Goal: Information Seeking & Learning: Learn about a topic

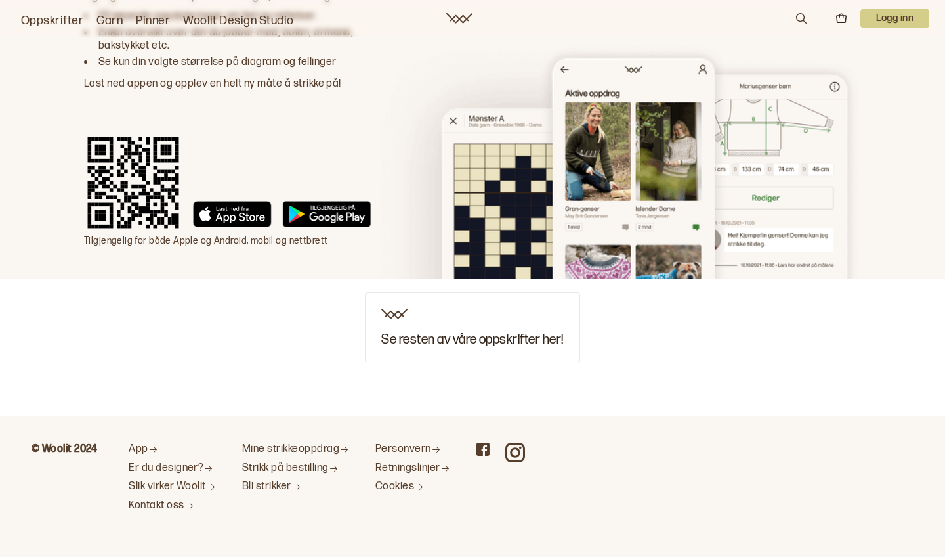
scroll to position [2025, 0]
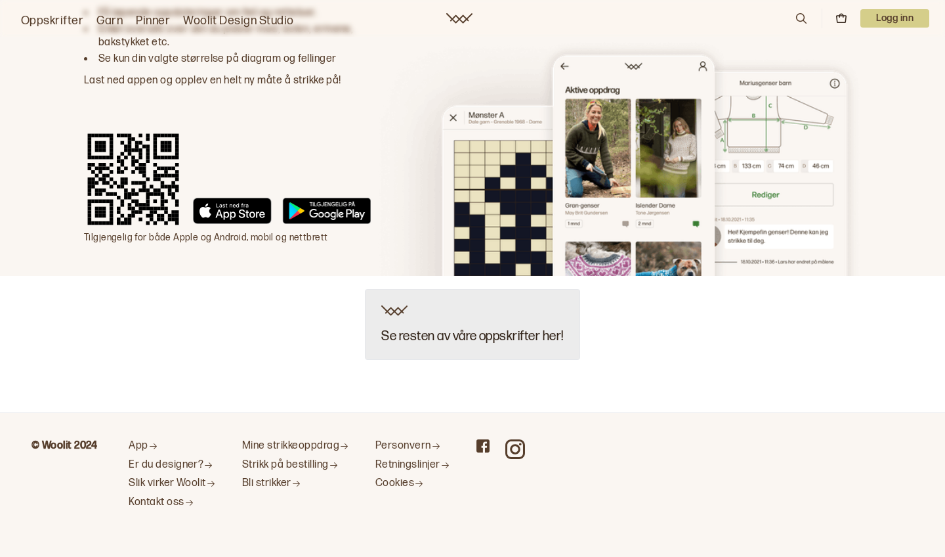
click at [540, 335] on h3 "Se resten av våre oppskrifter her!" at bounding box center [472, 336] width 182 height 14
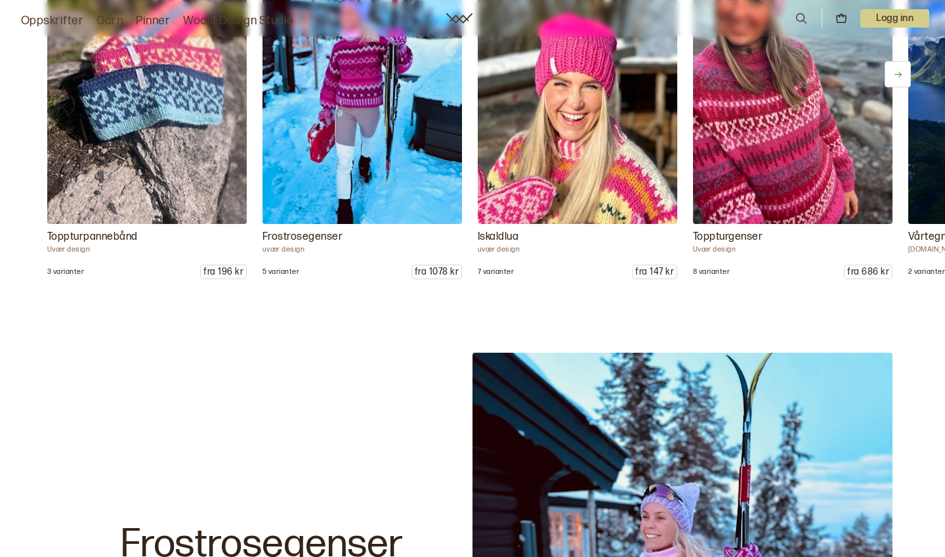
scroll to position [1738, 0]
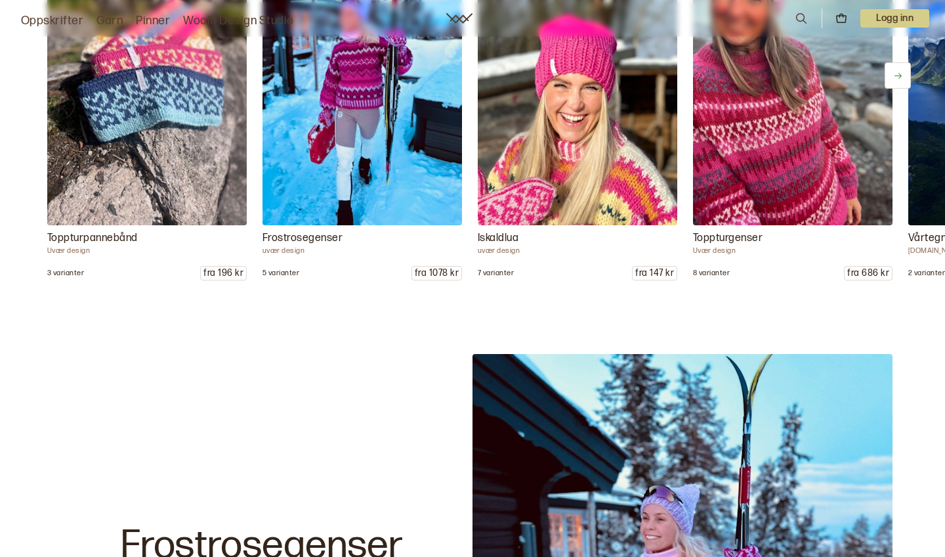
click at [775, 194] on img at bounding box center [792, 76] width 209 height 314
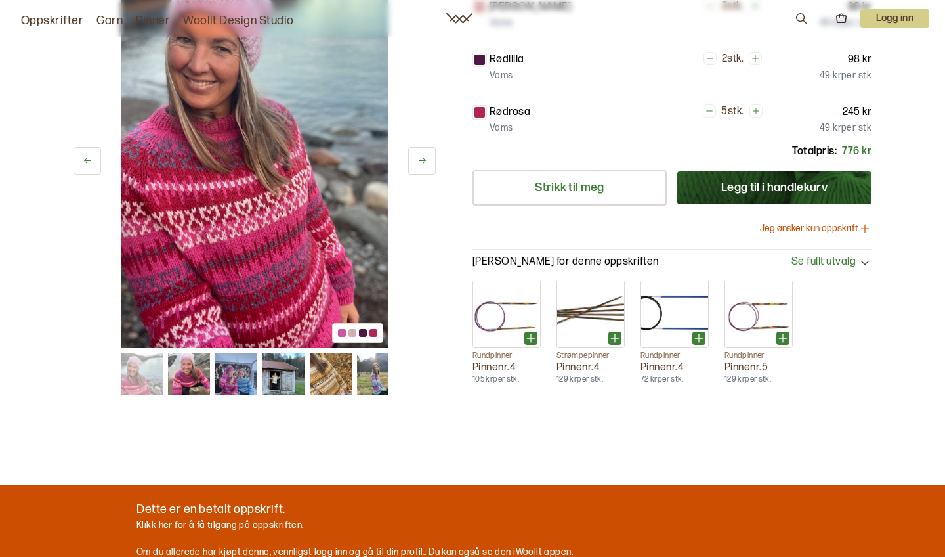
scroll to position [387, 0]
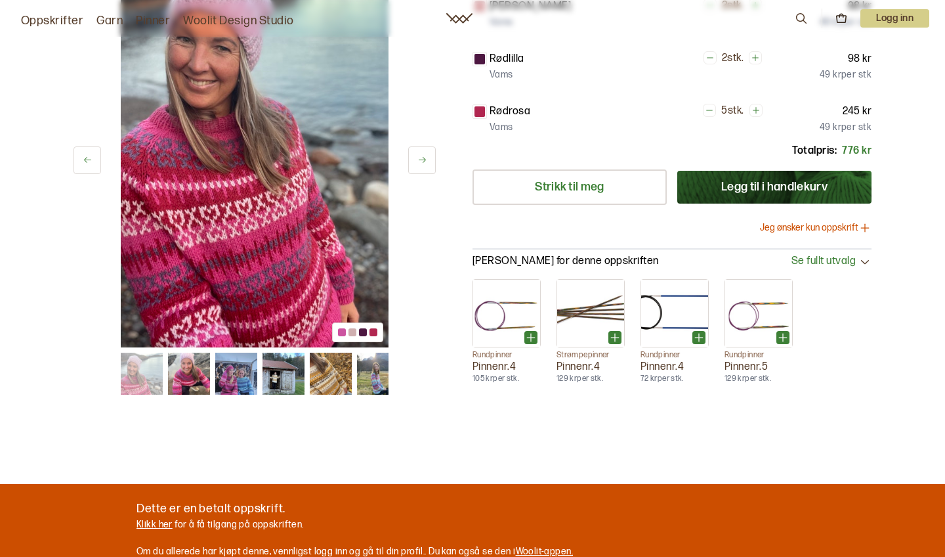
click at [236, 378] on img at bounding box center [236, 374] width 42 height 42
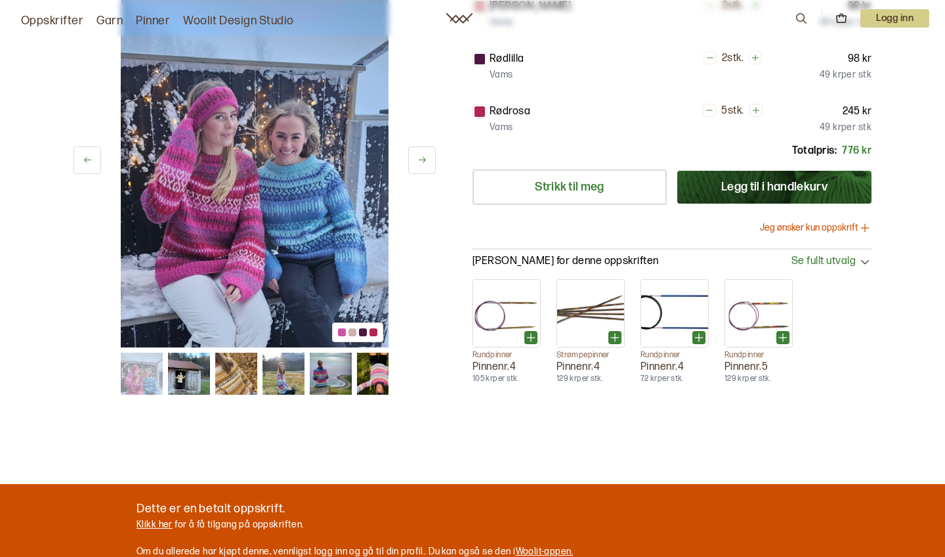
click at [385, 381] on img at bounding box center [378, 374] width 42 height 42
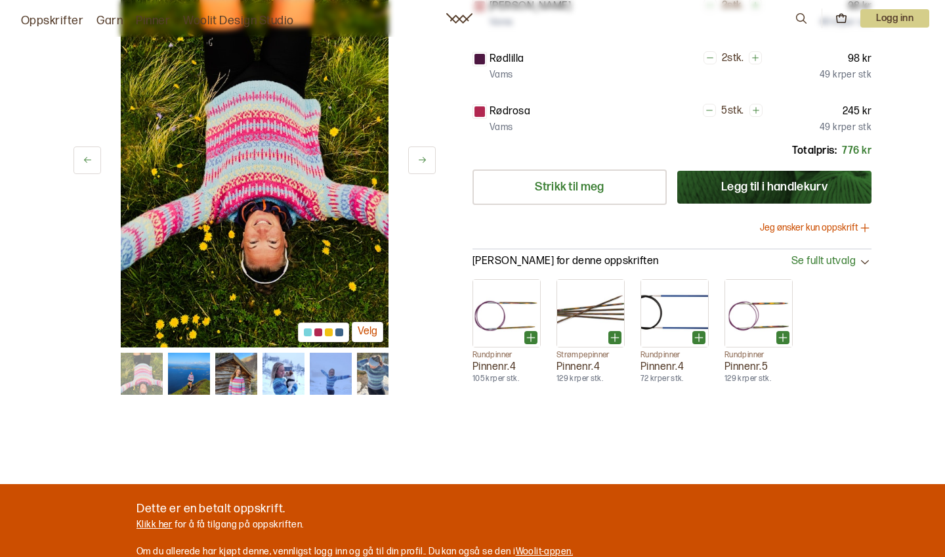
click at [184, 381] on img at bounding box center [189, 374] width 42 height 42
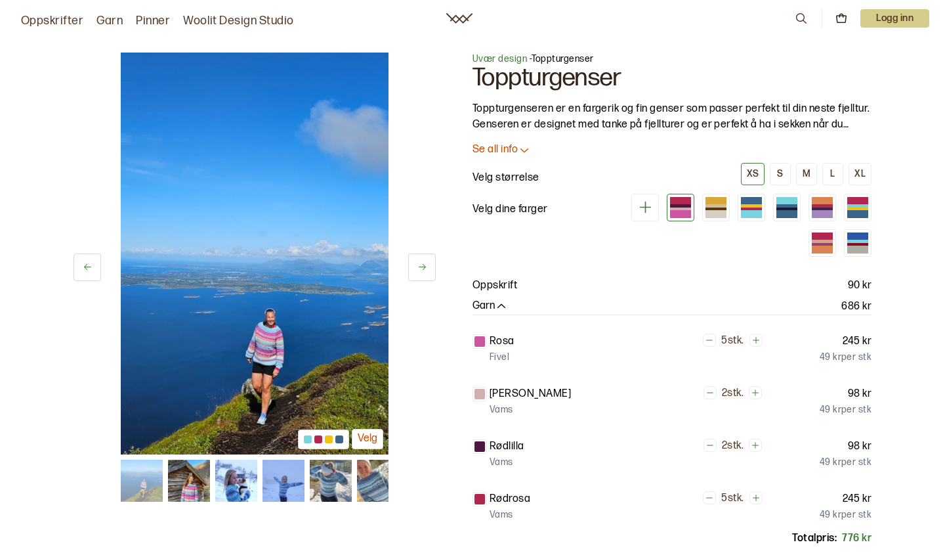
scroll to position [0, 0]
click at [108, 22] on link "Garn" at bounding box center [110, 21] width 26 height 18
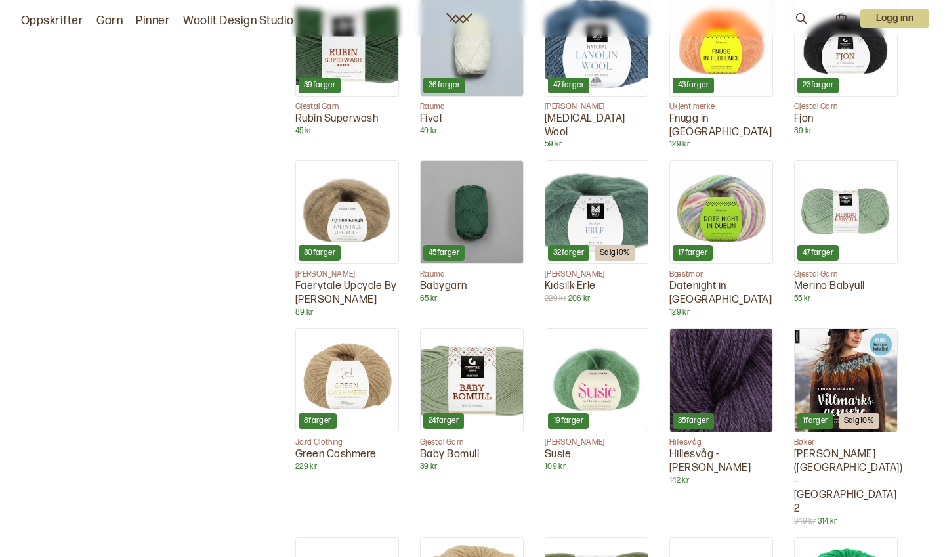
scroll to position [1677, 0]
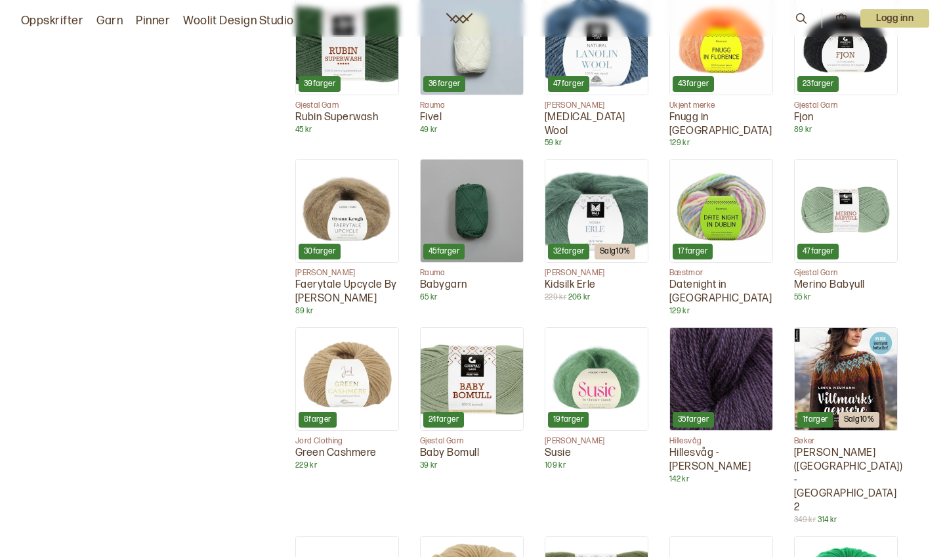
click at [860, 328] on img at bounding box center [846, 379] width 102 height 102
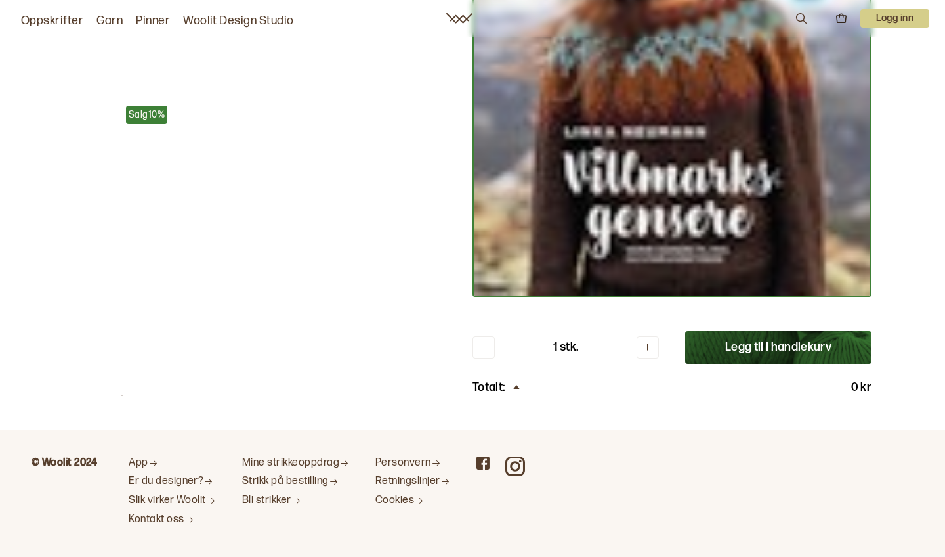
scroll to position [376, 0]
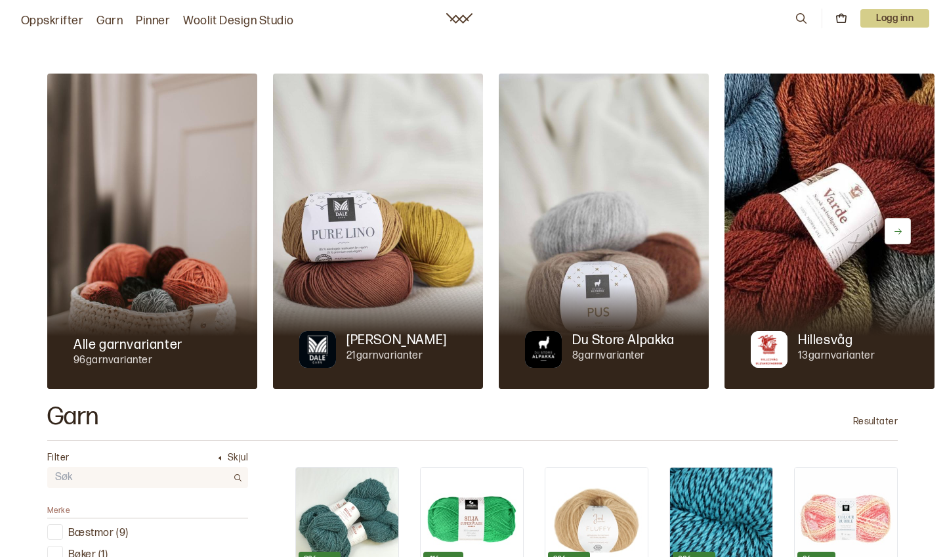
click at [141, 319] on div at bounding box center [152, 336] width 210 height 105
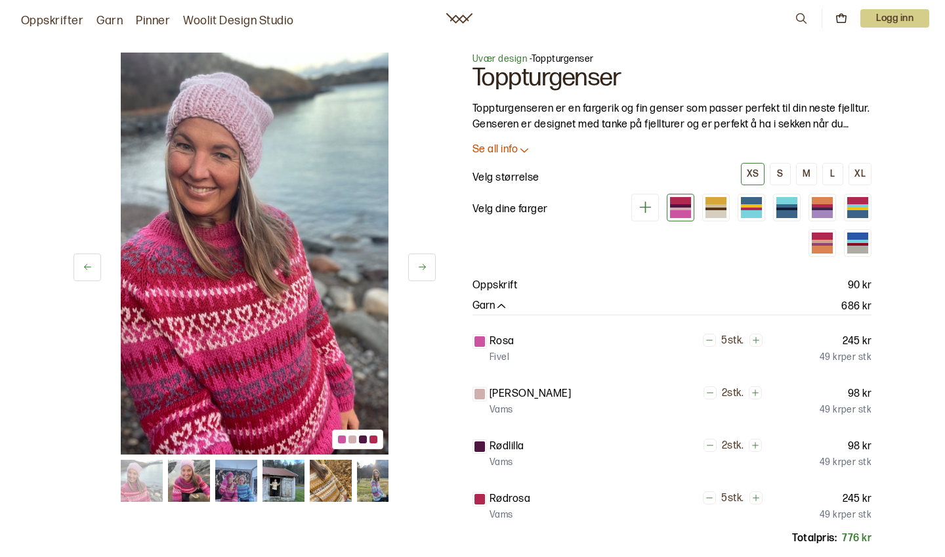
click at [506, 150] on p "Se all info" at bounding box center [495, 150] width 45 height 14
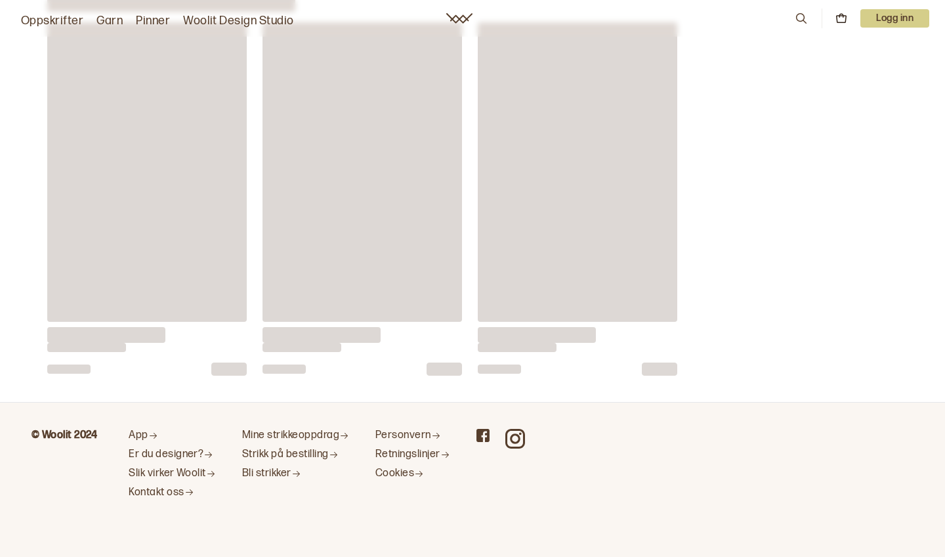
scroll to position [22, 0]
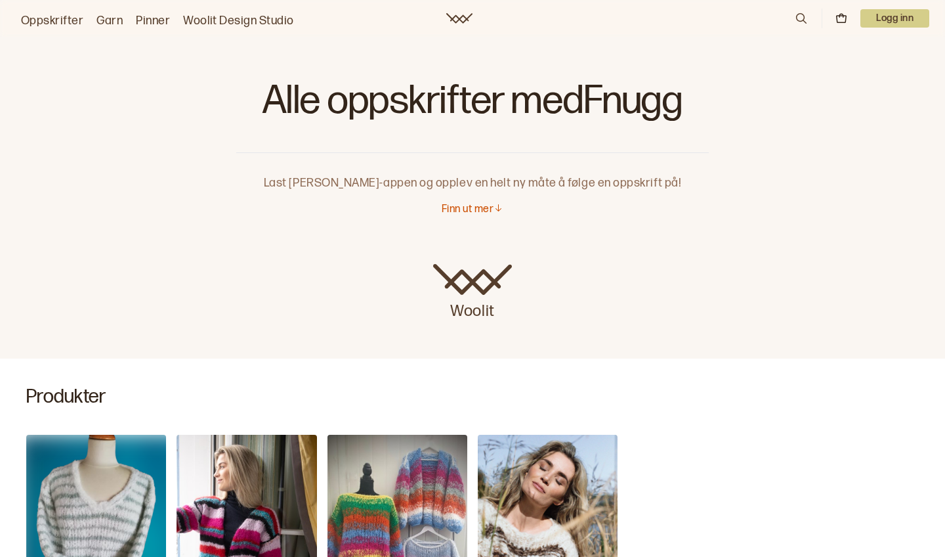
click at [64, 18] on link "Oppskrifter" at bounding box center [52, 21] width 62 height 18
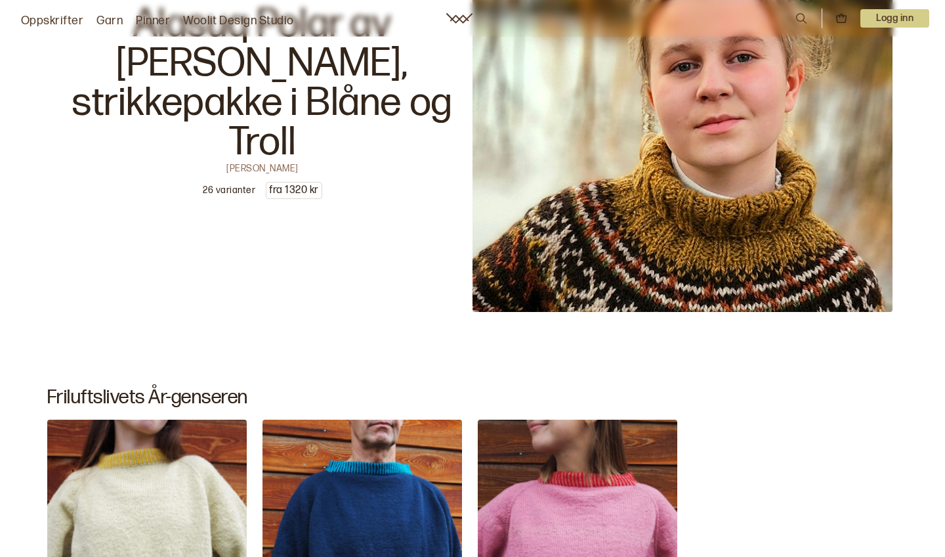
scroll to position [2730, 0]
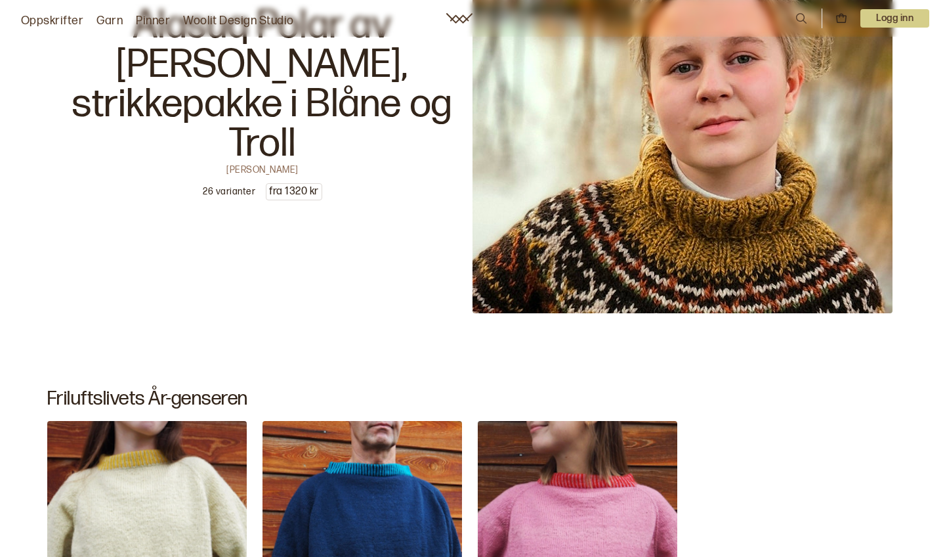
click at [580, 242] on img at bounding box center [683, 103] width 420 height 420
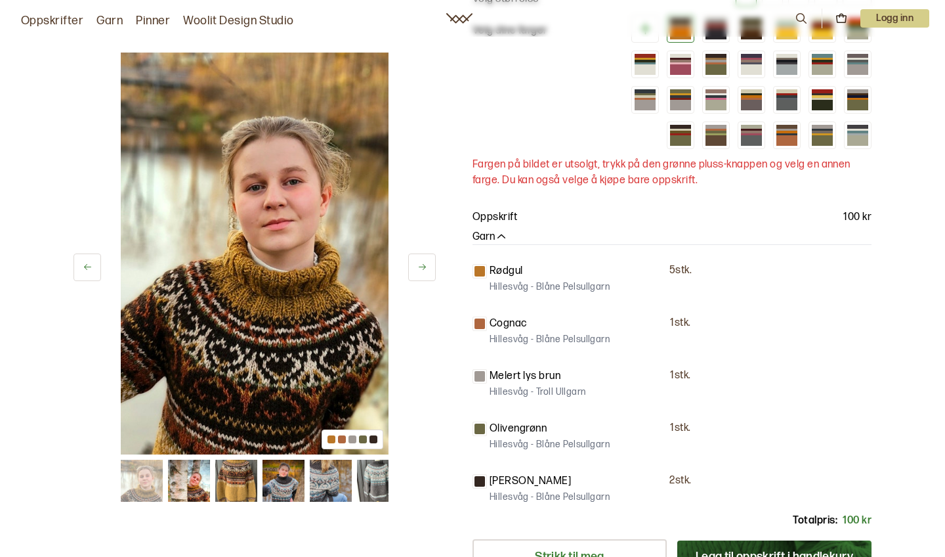
scroll to position [205, 0]
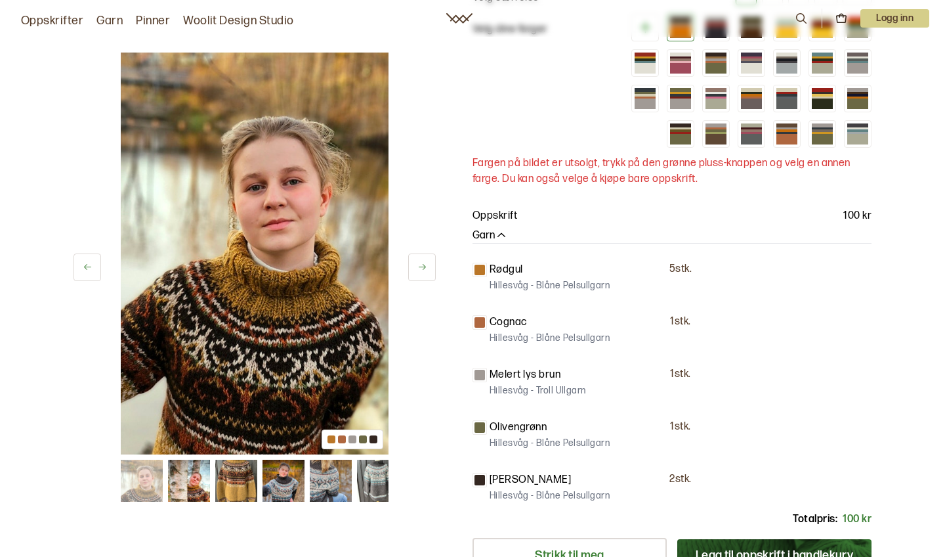
click at [290, 487] on img at bounding box center [284, 481] width 42 height 42
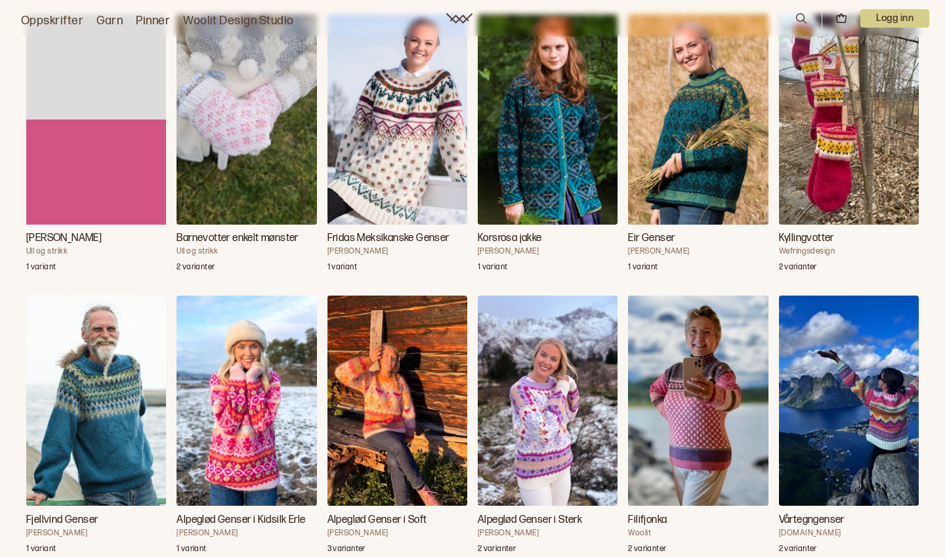
scroll to position [3590, 0]
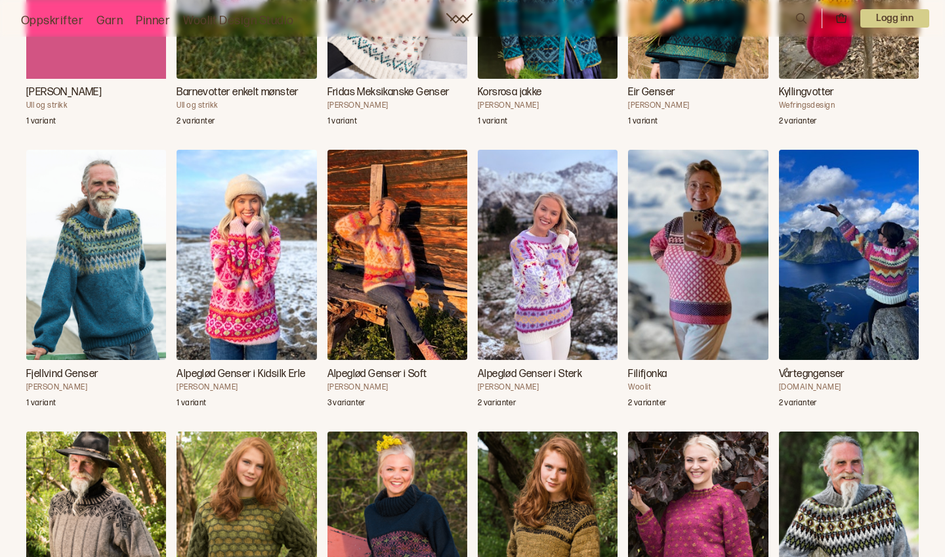
click at [847, 307] on img "Vårtegngenser" at bounding box center [849, 255] width 140 height 210
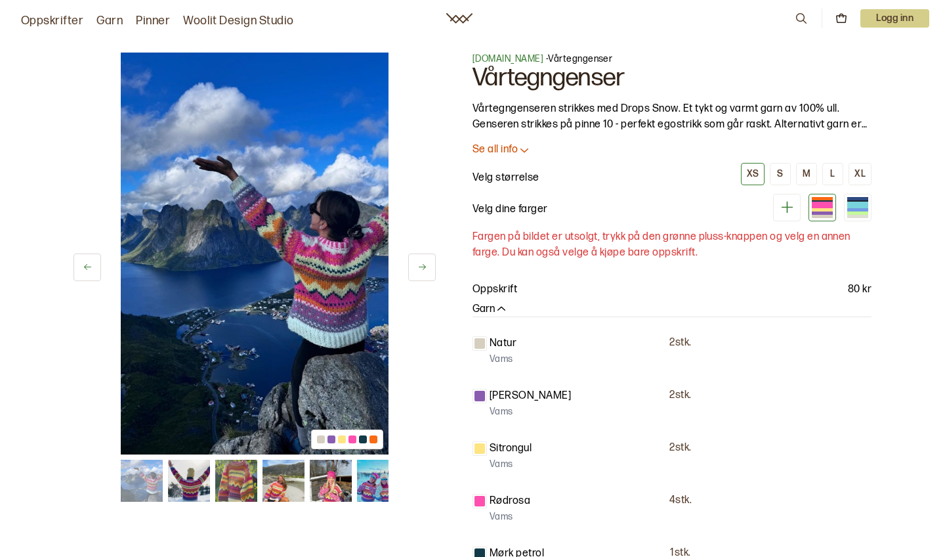
click at [311, 311] on img at bounding box center [255, 254] width 268 height 402
click at [437, 264] on div "1 av 12 1 av 12 [DOMAIN_NAME] - Vårtegngenser Vårtegngenser Vårtegngenseren str…" at bounding box center [473, 470] width 840 height 889
click at [238, 484] on img at bounding box center [236, 481] width 42 height 42
click at [219, 353] on img at bounding box center [255, 254] width 268 height 402
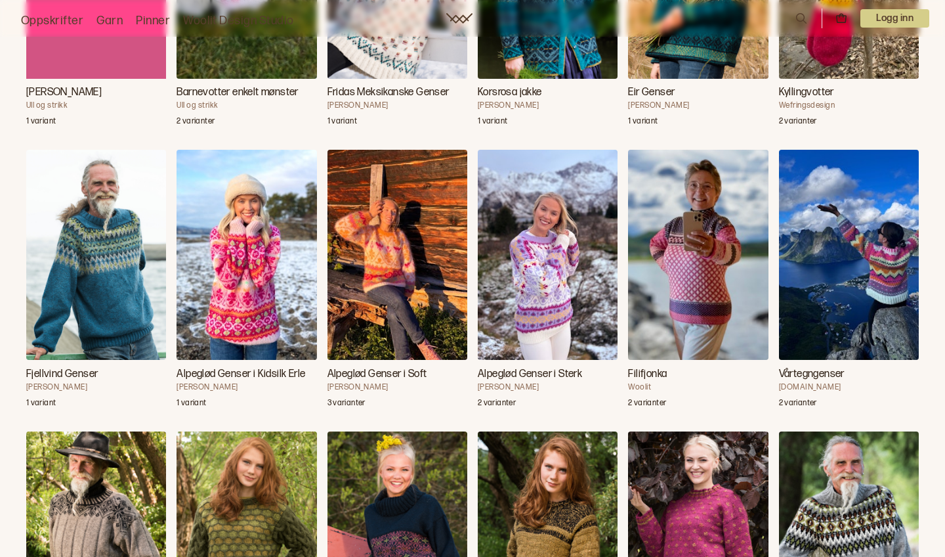
click at [710, 286] on img "Filifjonka" at bounding box center [698, 255] width 140 height 210
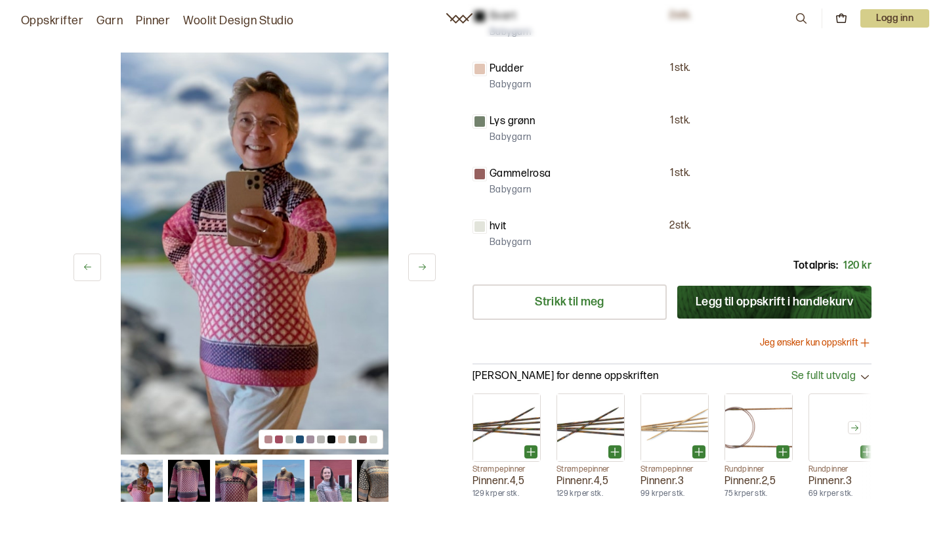
scroll to position [646, 0]
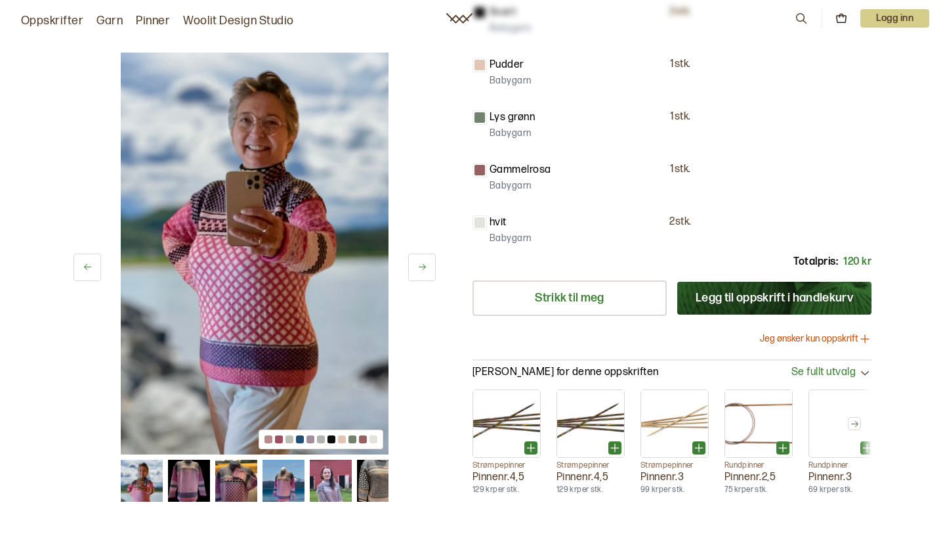
click at [331, 495] on img at bounding box center [331, 481] width 42 height 42
click at [377, 484] on img at bounding box center [378, 481] width 42 height 42
